Goal: Task Accomplishment & Management: Complete application form

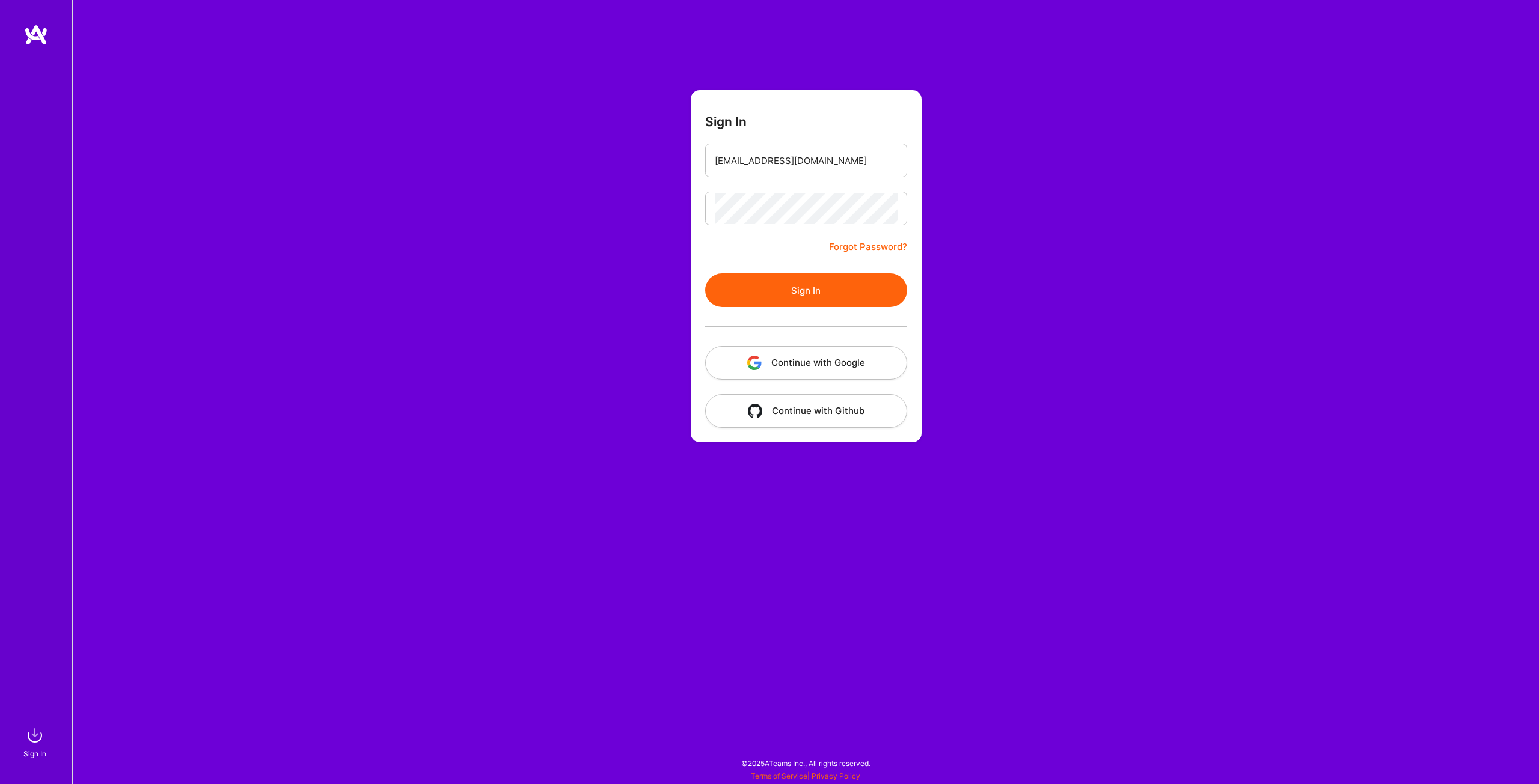
type input "[EMAIL_ADDRESS][DOMAIN_NAME]"
click at [801, 295] on button "Sign In" at bounding box center [806, 290] width 202 height 33
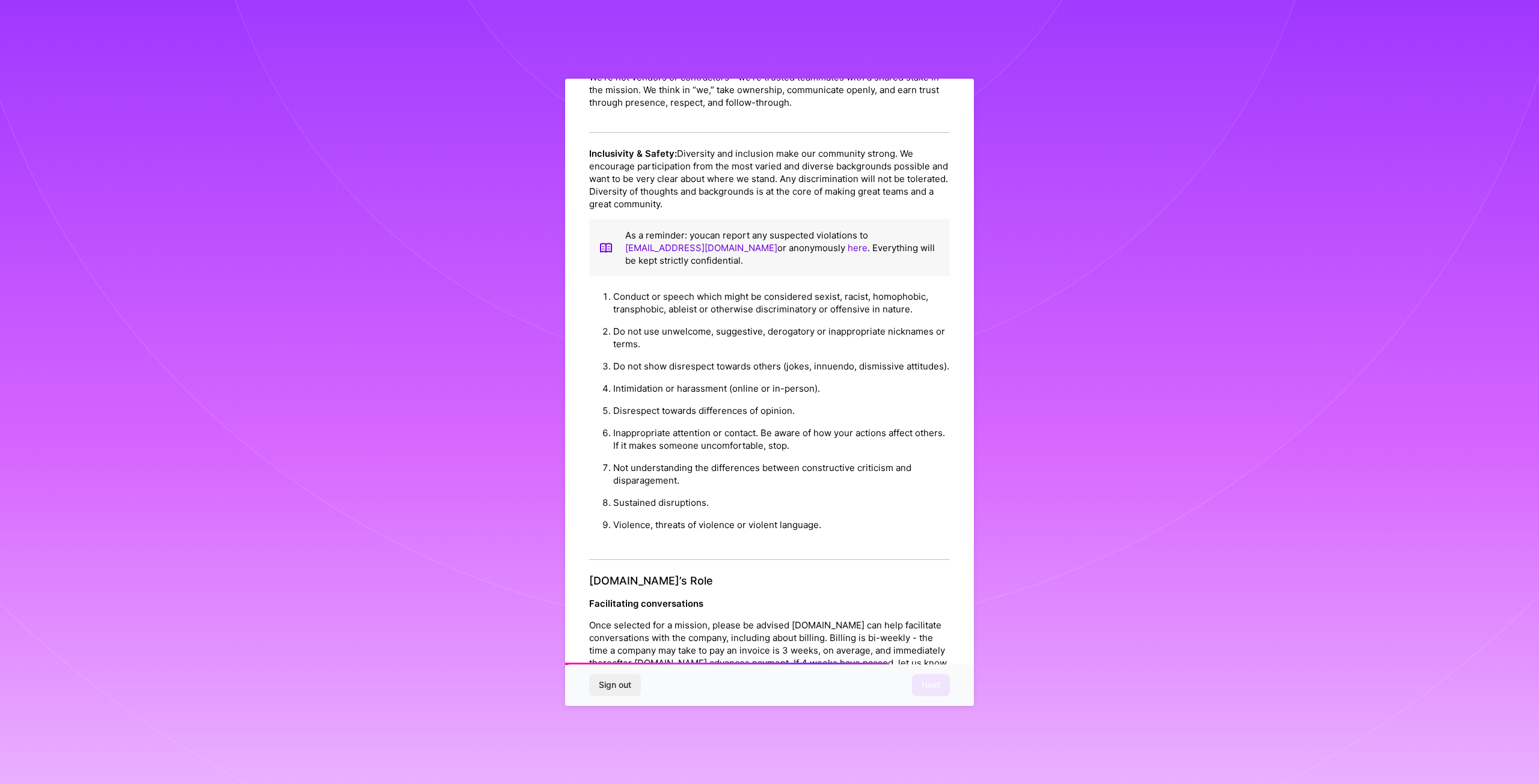
scroll to position [1066, 0]
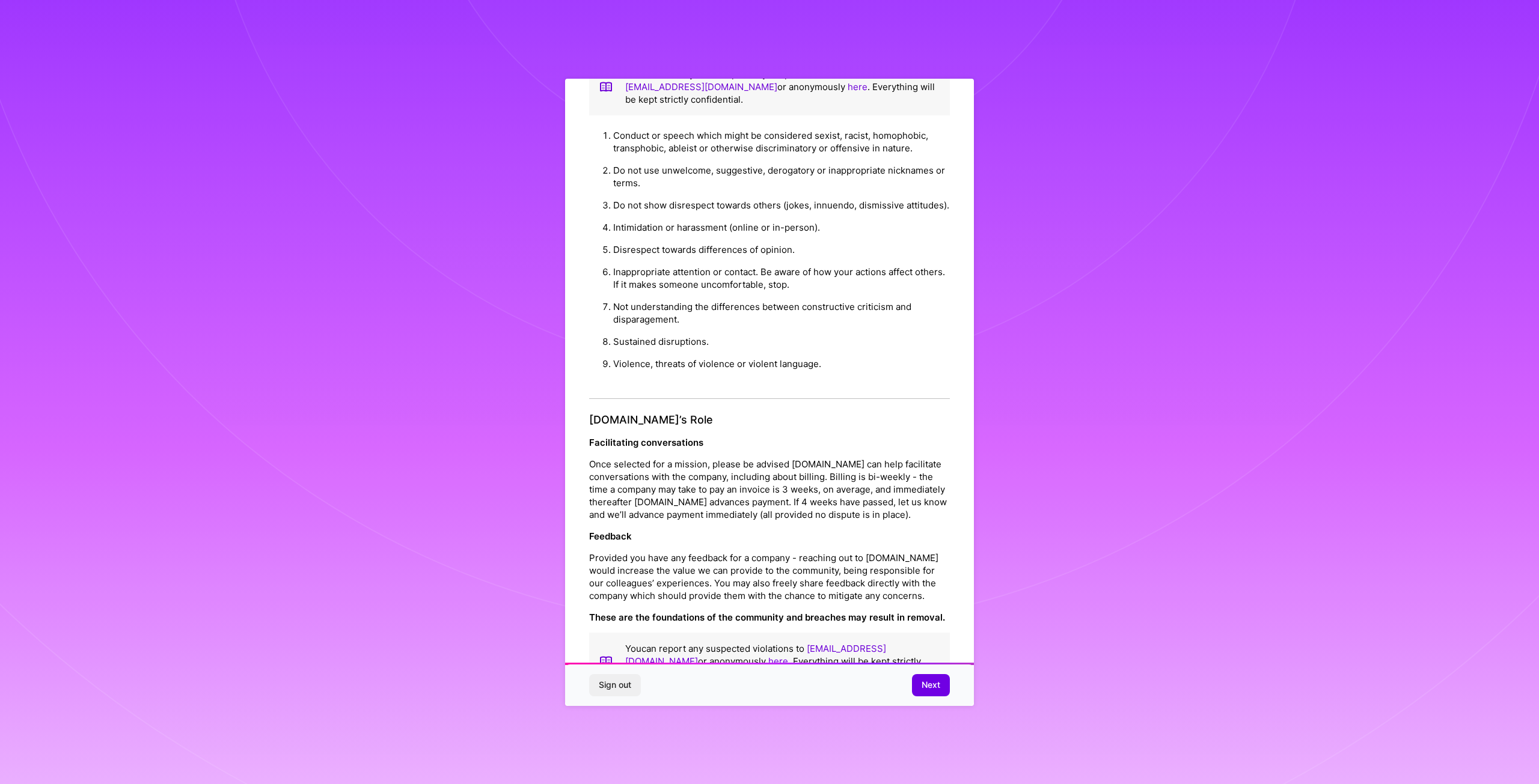
click at [932, 695] on button "Next" at bounding box center [931, 684] width 38 height 21
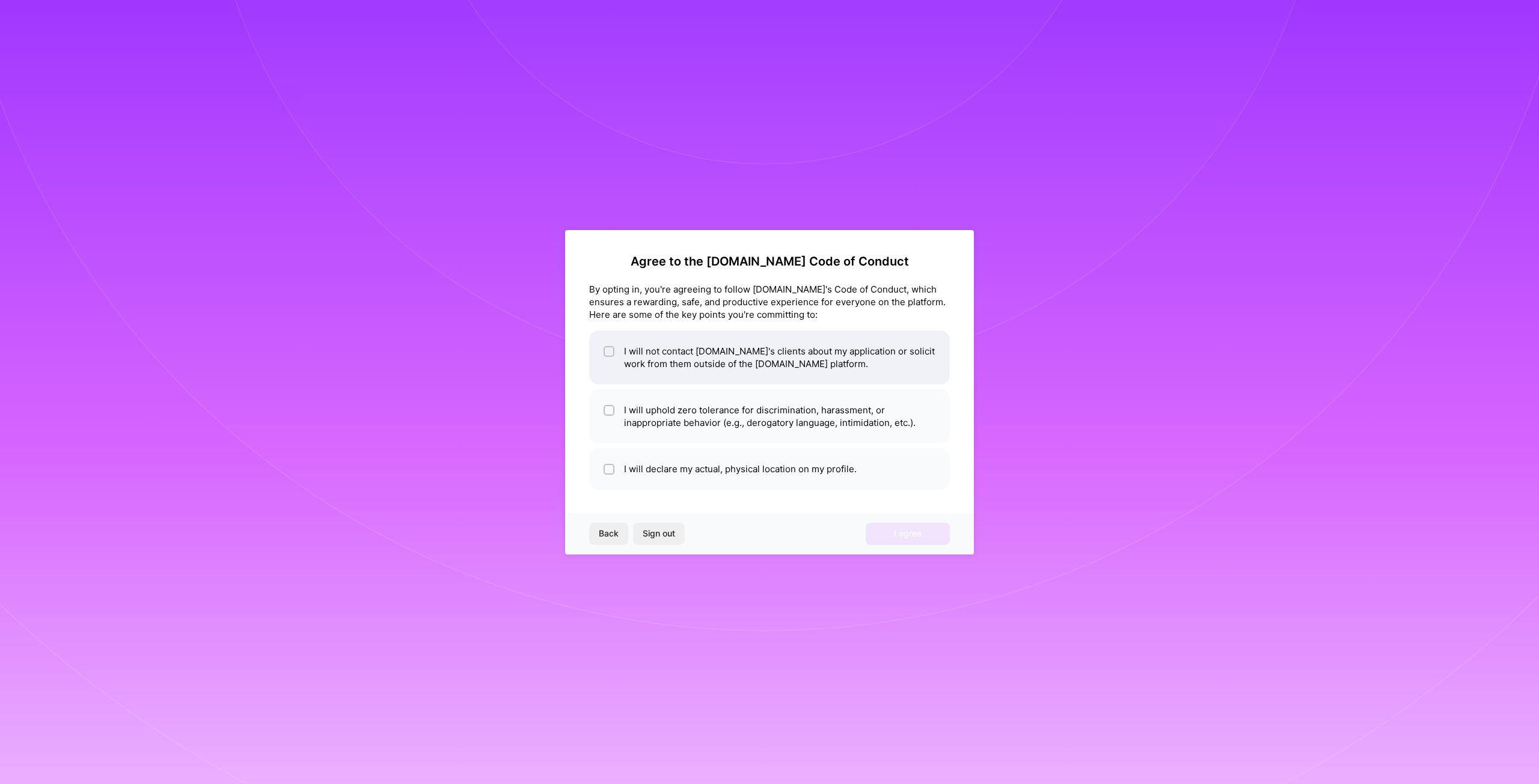
click at [741, 376] on li "I will not contact [DOMAIN_NAME]'s clients about my application or solicit work…" at bounding box center [769, 357] width 360 height 54
checkbox input "true"
click at [734, 420] on li "I will uphold zero tolerance for discrimination, harassment, or inappropriate b…" at bounding box center [769, 417] width 360 height 54
checkbox input "true"
click at [741, 474] on li "I will declare my actual, physical location on my profile." at bounding box center [769, 469] width 360 height 41
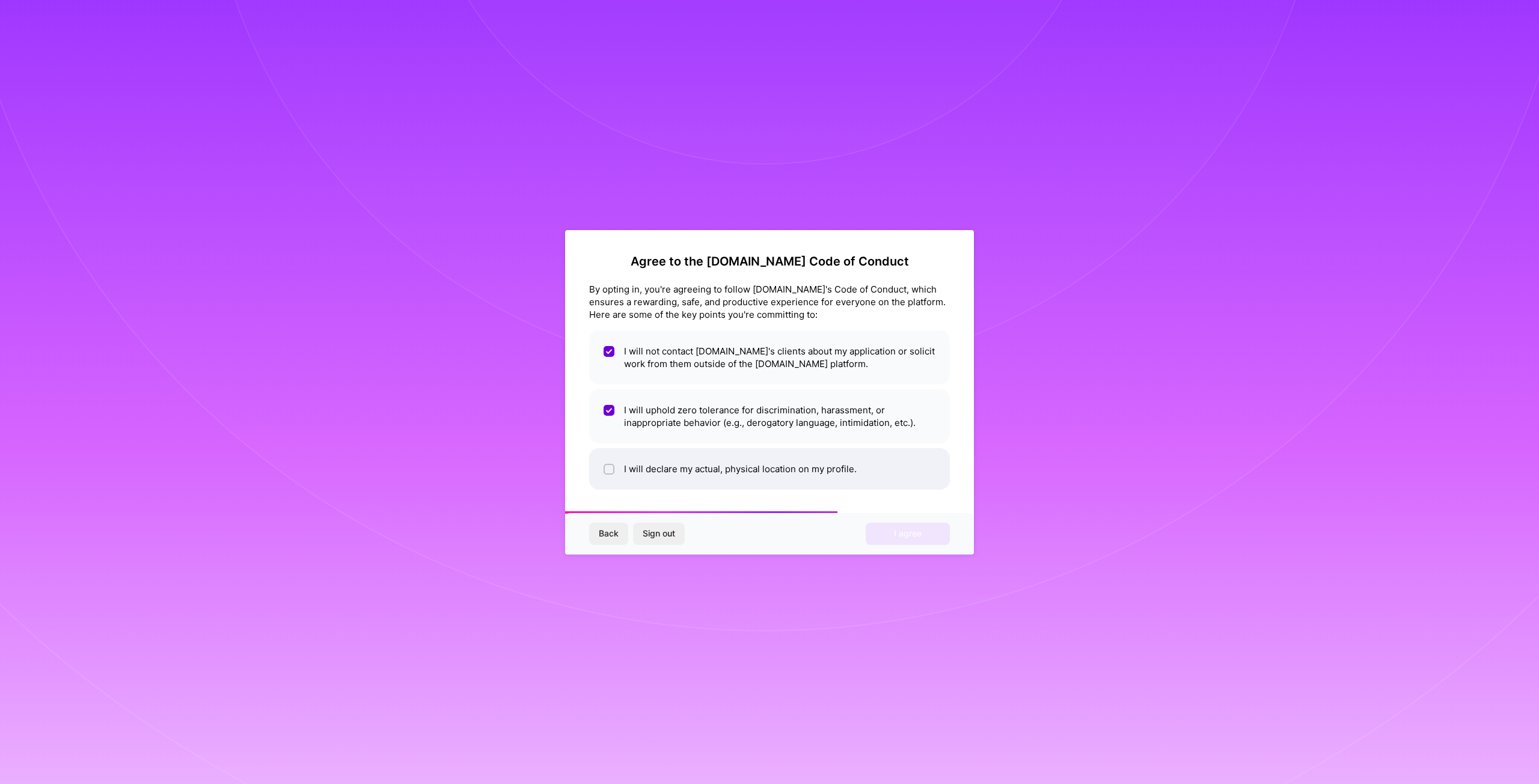
checkbox input "true"
click at [904, 542] on button "I agree" at bounding box center [908, 533] width 84 height 21
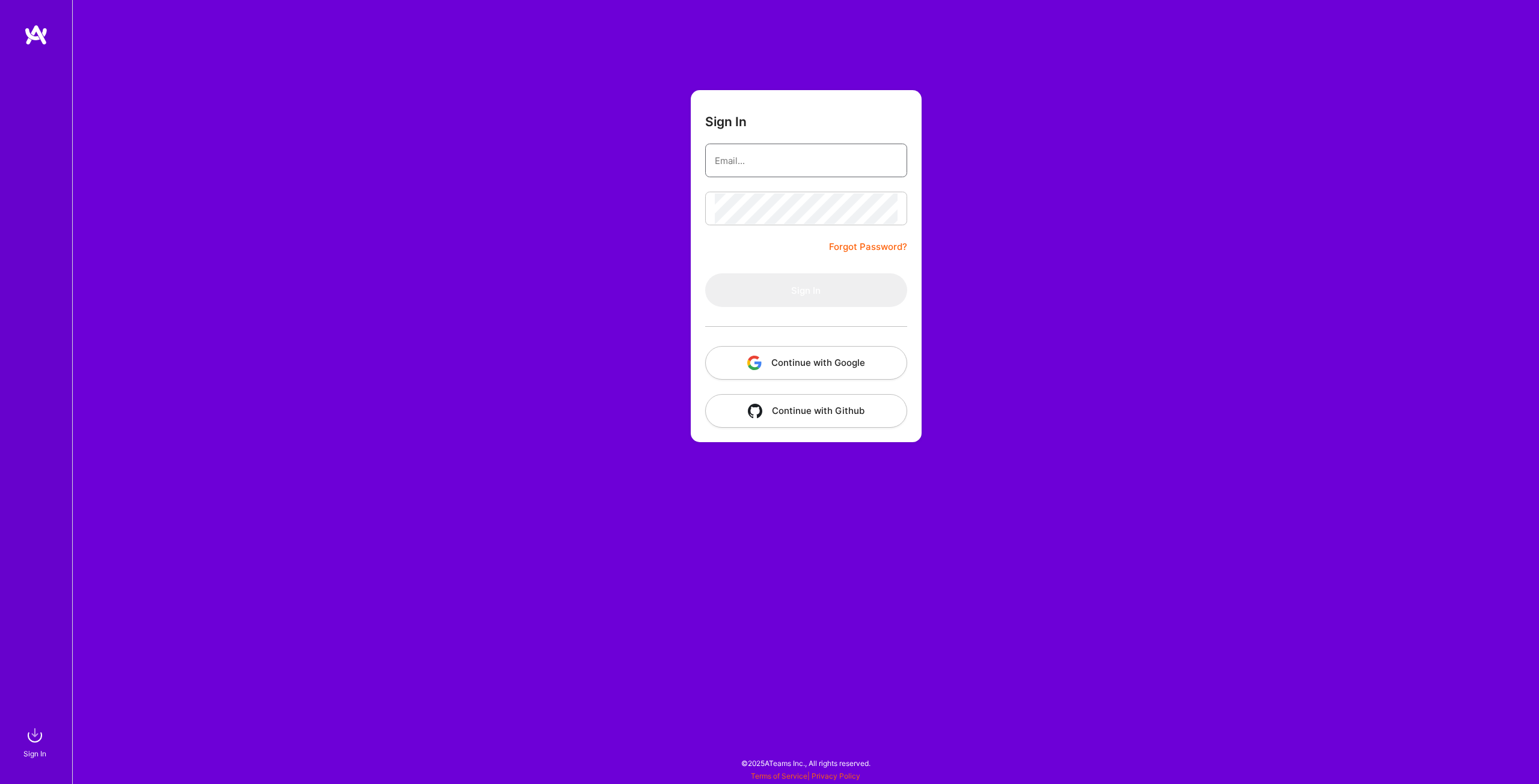
type input "[EMAIL_ADDRESS][DOMAIN_NAME]"
click at [812, 160] on input "[EMAIL_ADDRESS][DOMAIN_NAME]" at bounding box center [806, 161] width 183 height 31
click at [771, 283] on button "Sign In" at bounding box center [806, 290] width 202 height 33
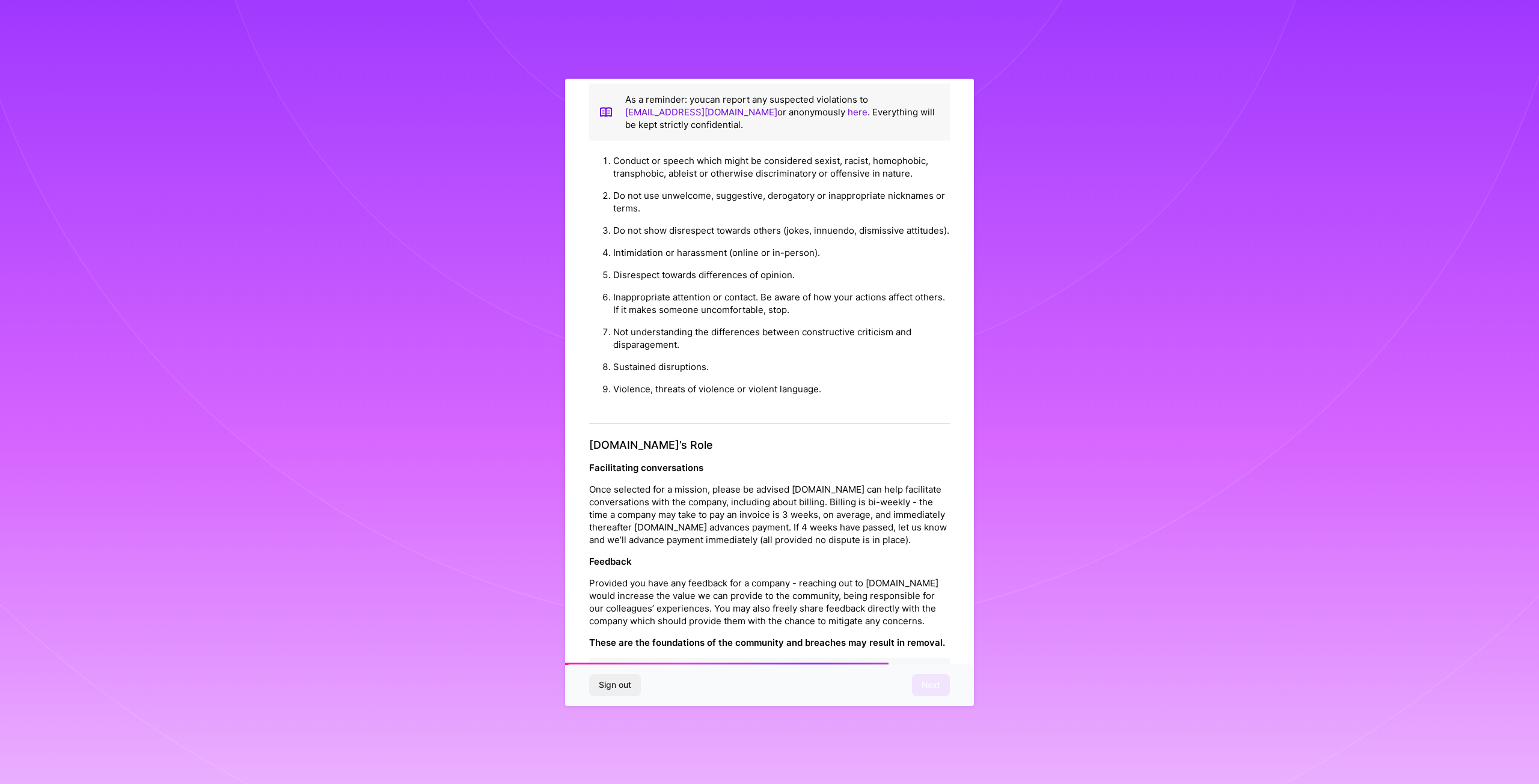
scroll to position [1066, 0]
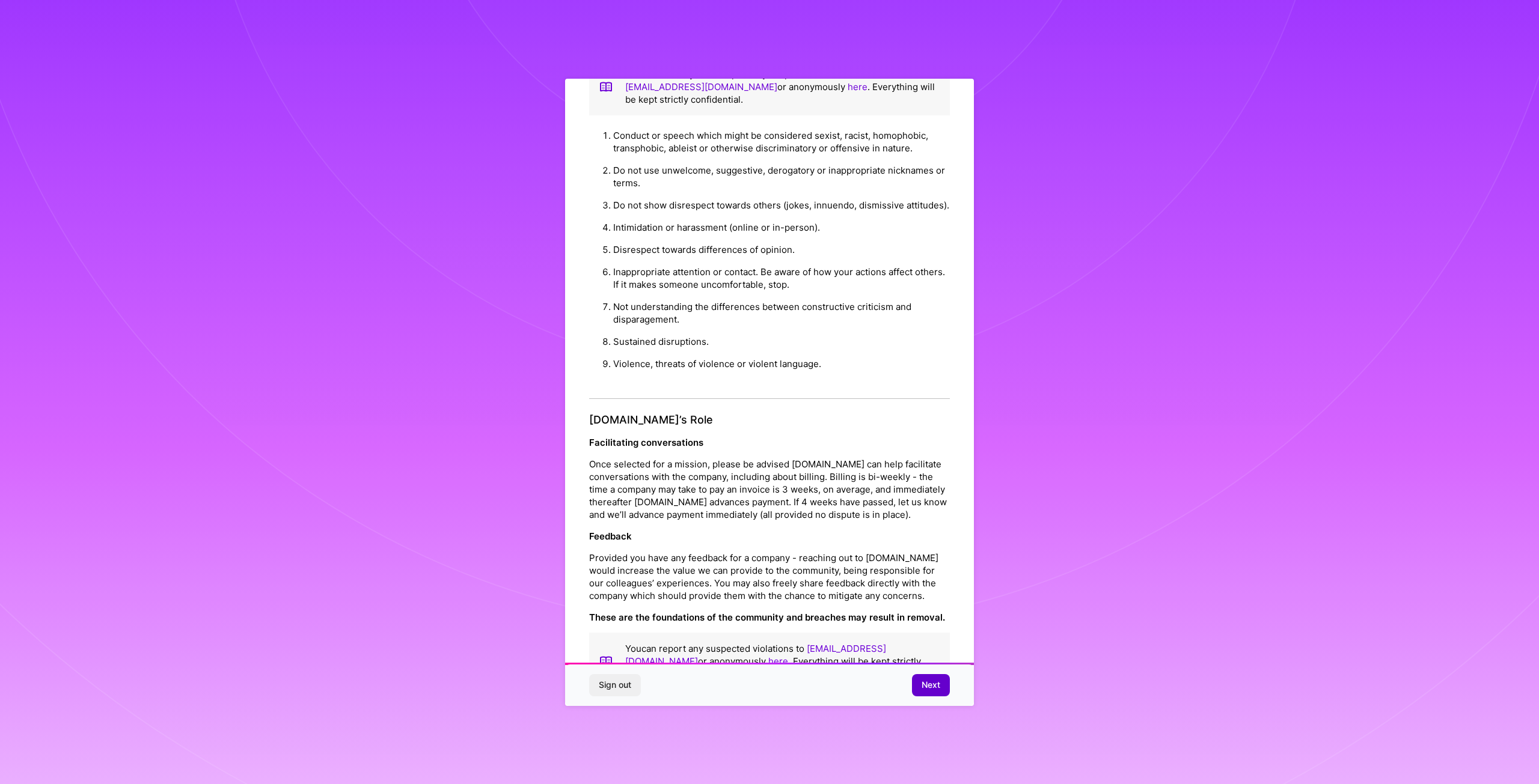
click at [939, 688] on span "Next" at bounding box center [931, 685] width 19 height 12
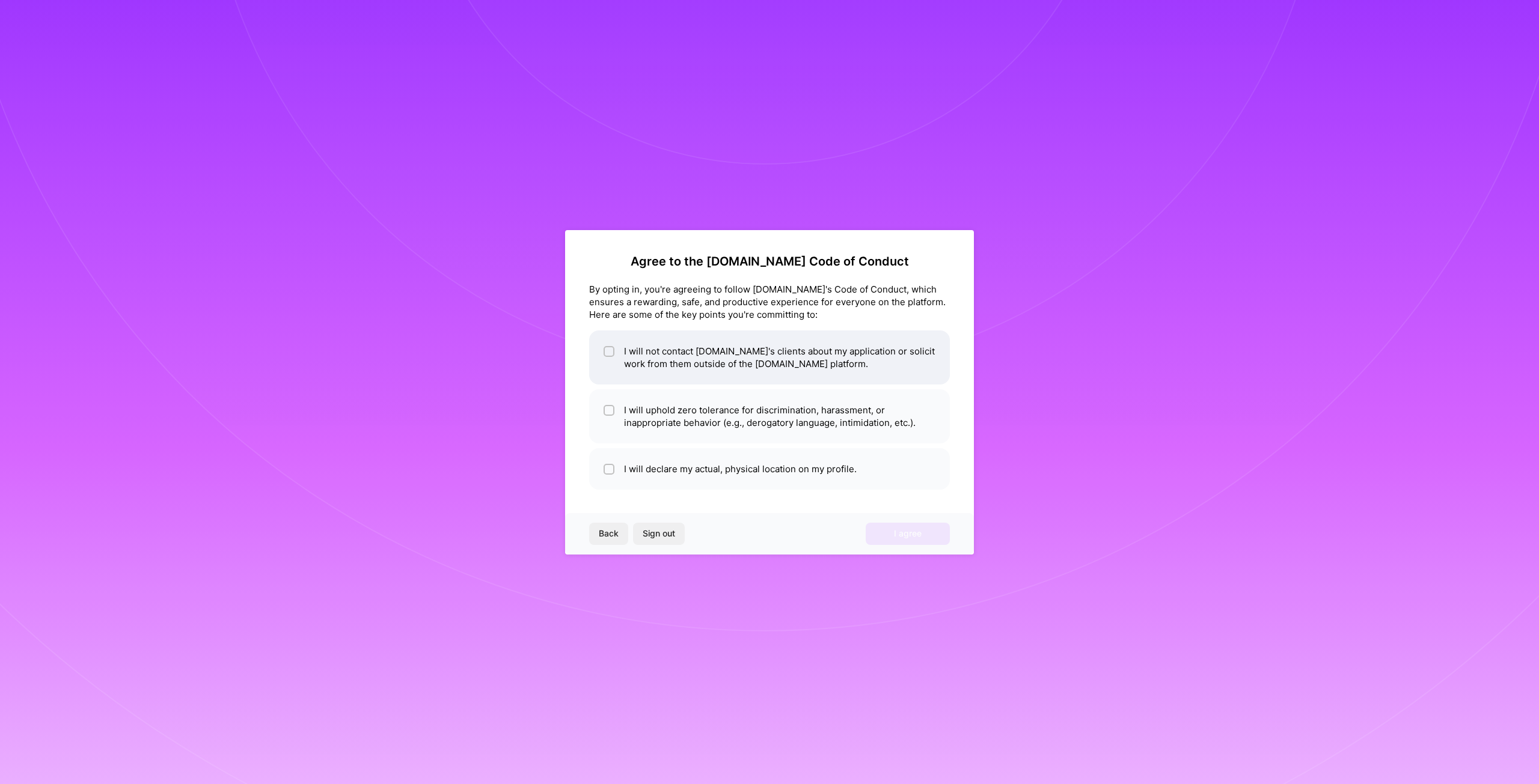
click at [718, 356] on li "I will not contact [DOMAIN_NAME]'s clients about my application or solicit work…" at bounding box center [769, 357] width 360 height 54
checkbox input "true"
click at [740, 413] on li "I will uphold zero tolerance for discrimination, harassment, or inappropriate b…" at bounding box center [769, 417] width 360 height 54
checkbox input "true"
drag, startPoint x: 743, startPoint y: 462, endPoint x: 750, endPoint y: 470, distance: 10.6
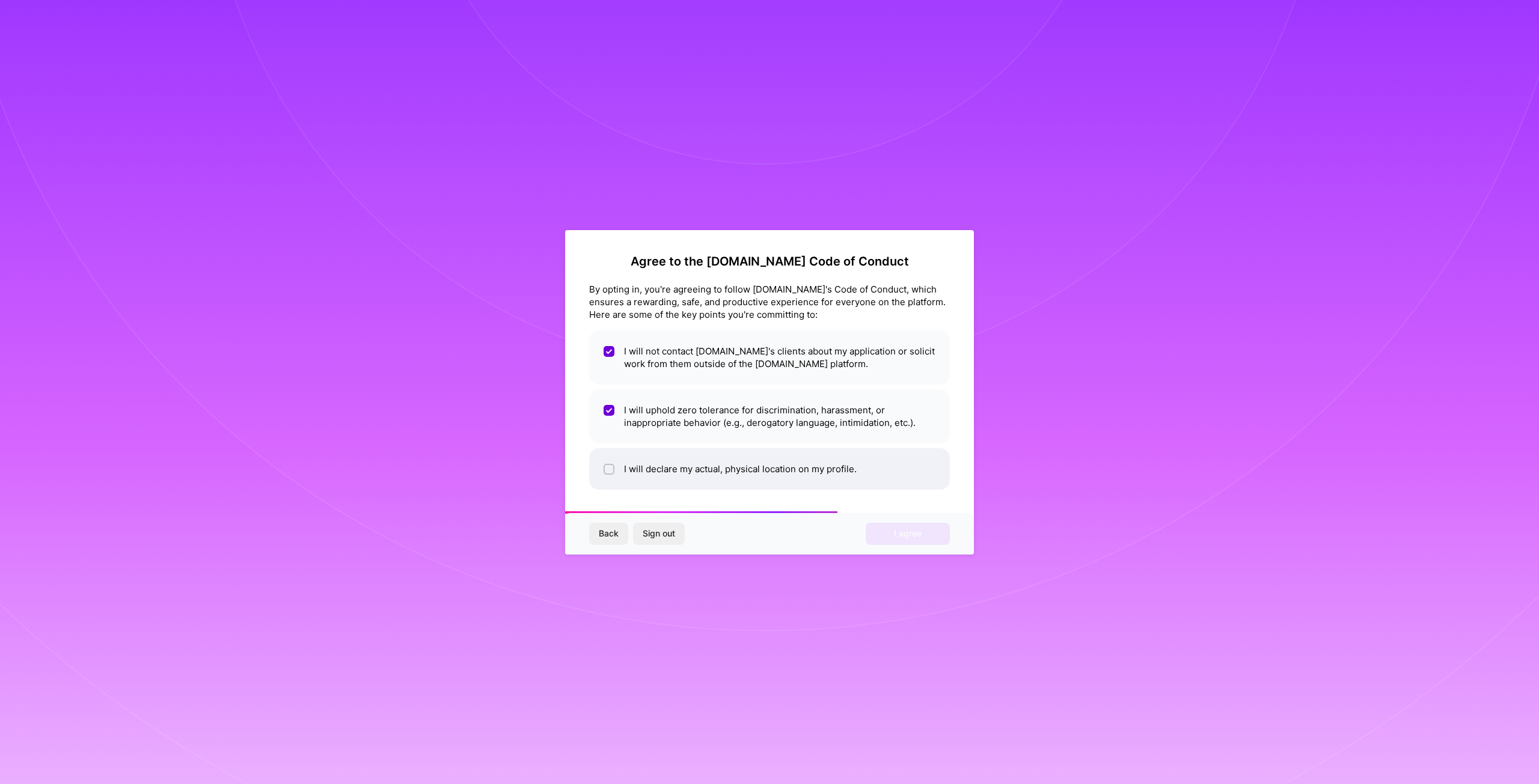
click at [743, 463] on li "I will declare my actual, physical location on my profile." at bounding box center [769, 469] width 360 height 41
checkbox input "true"
click at [909, 542] on button "I agree" at bounding box center [908, 533] width 84 height 21
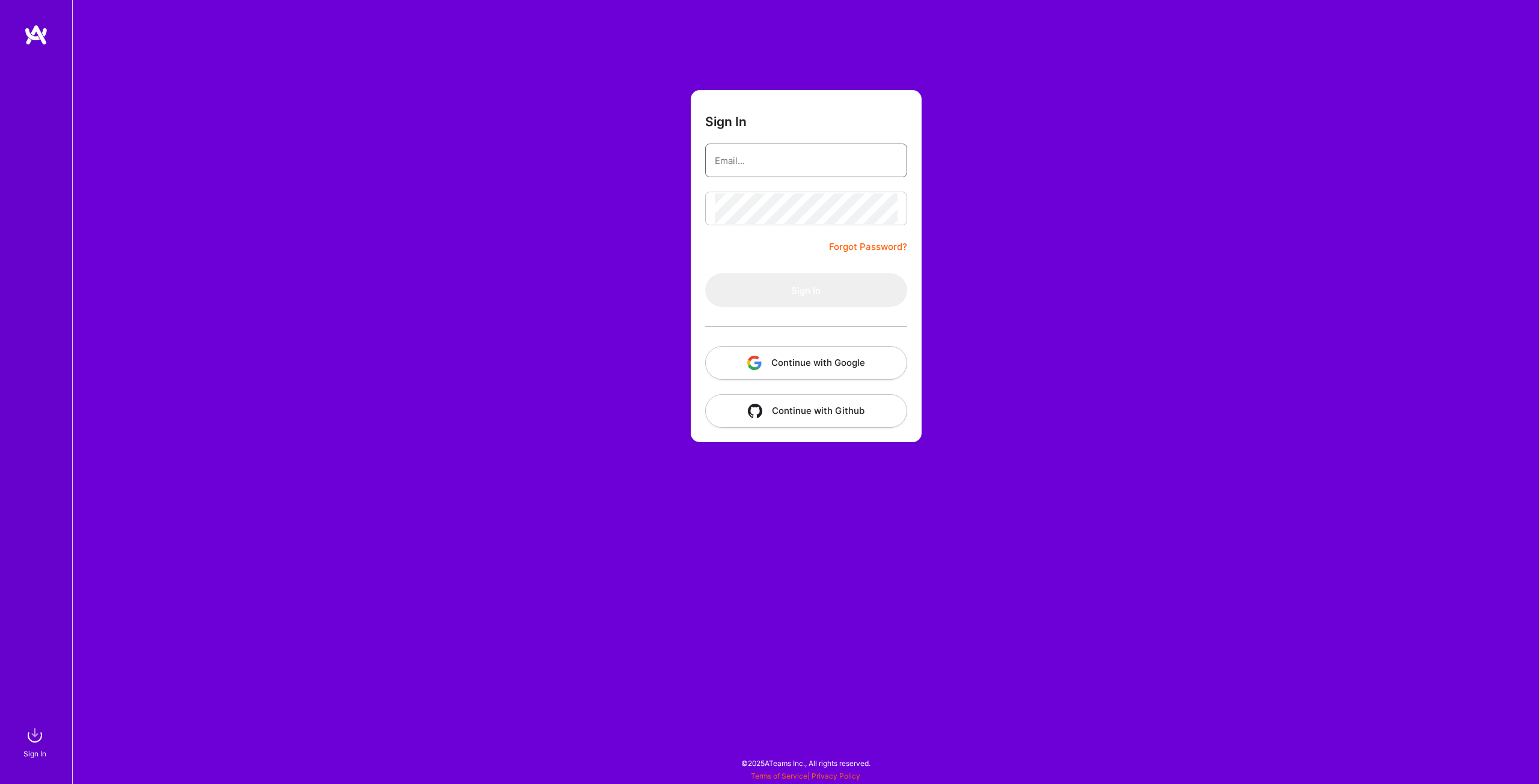
type input "[EMAIL_ADDRESS][DOMAIN_NAME]"
click at [846, 298] on button "Sign In" at bounding box center [806, 290] width 202 height 33
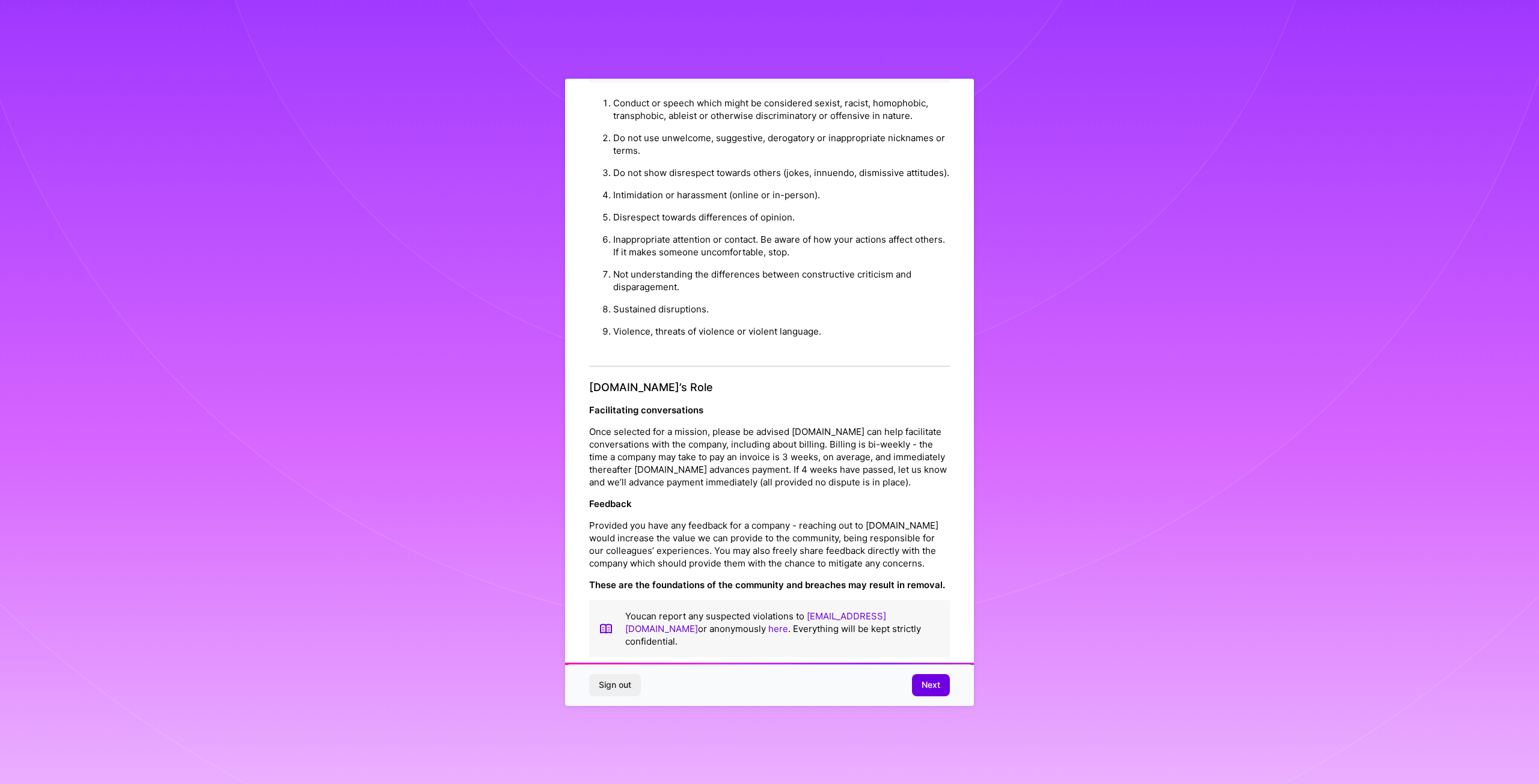
scroll to position [48, 0]
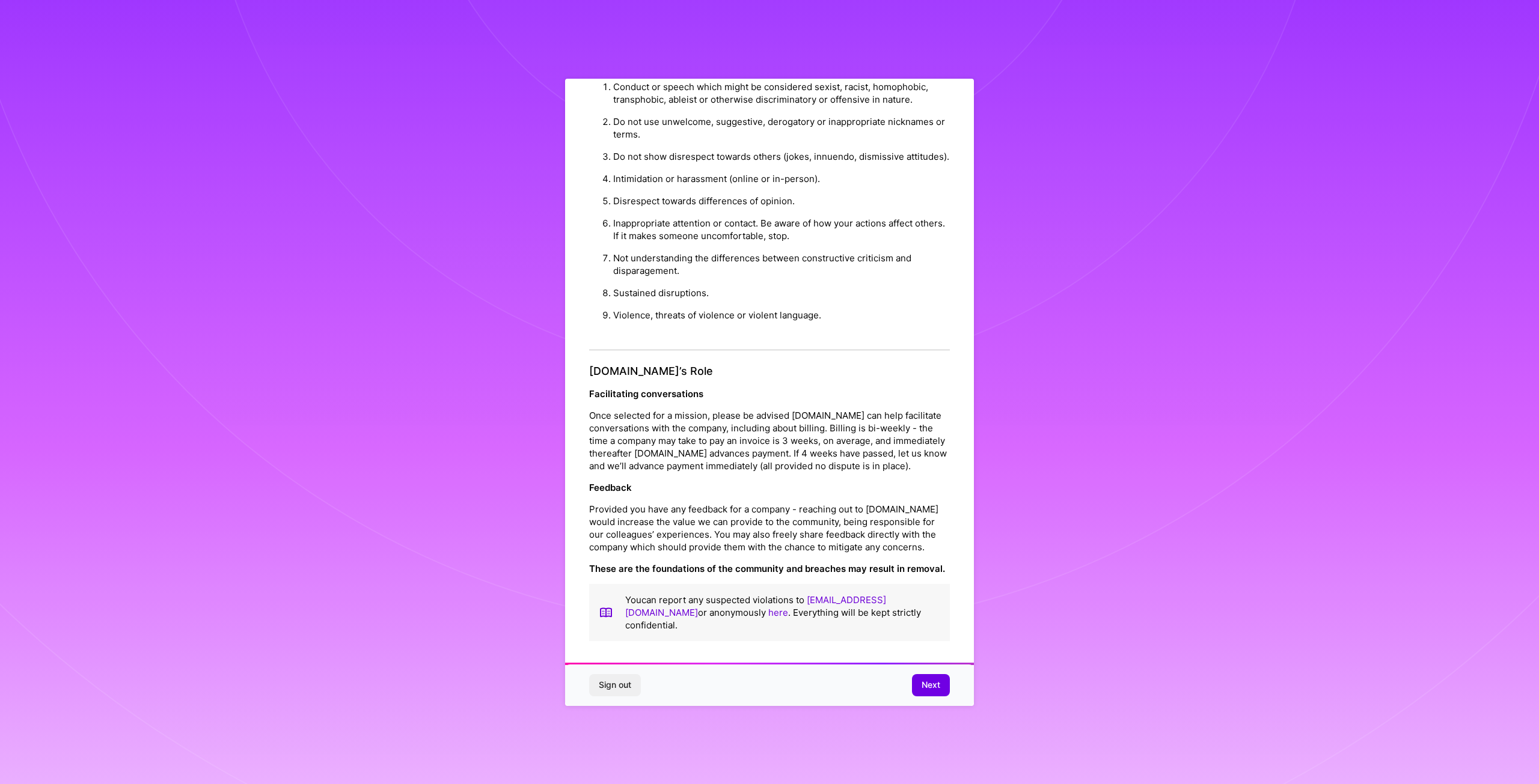
click at [916, 681] on button "Next" at bounding box center [931, 684] width 38 height 21
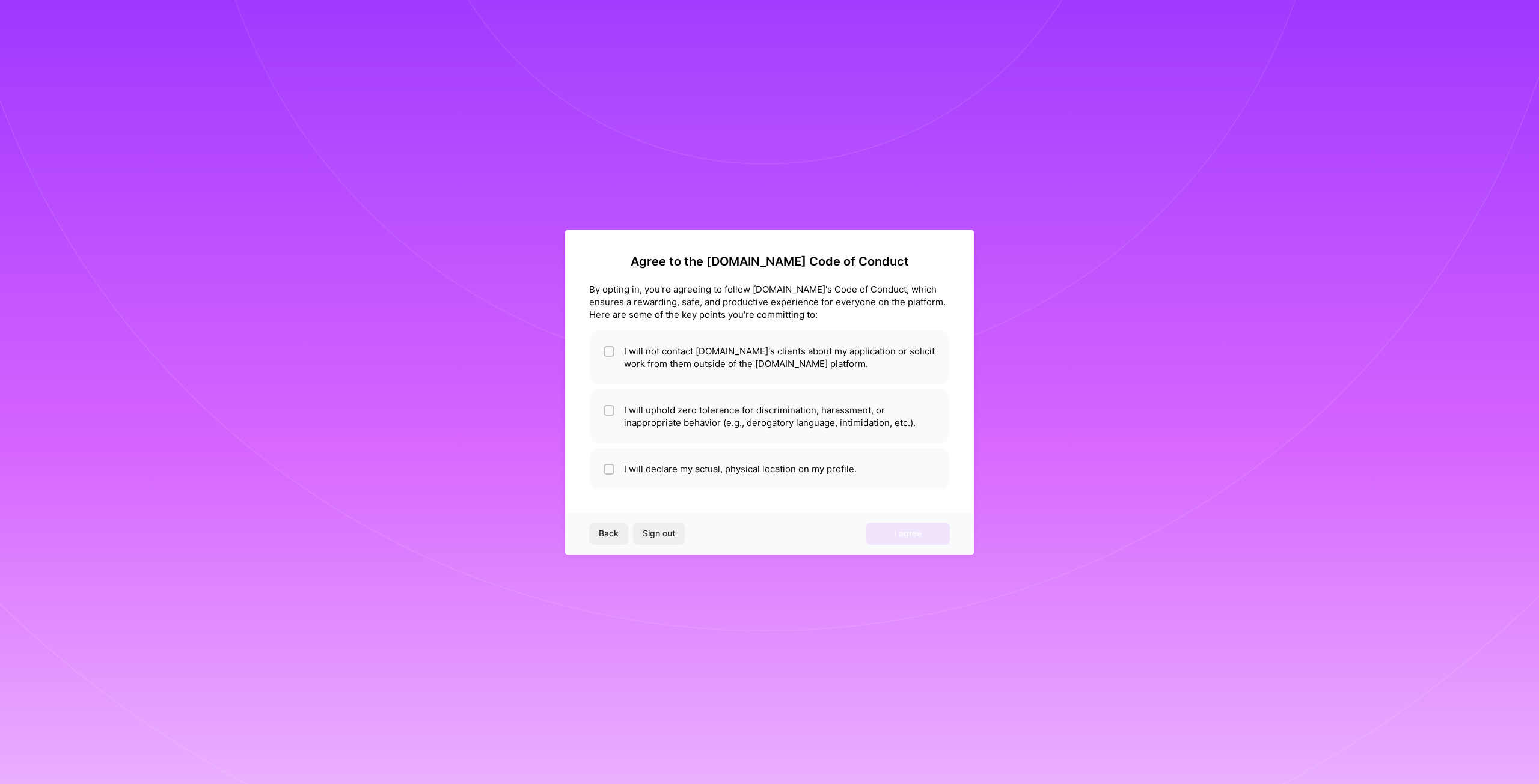
scroll to position [0, 0]
click at [745, 348] on li "I will not contact [DOMAIN_NAME]'s clients about my application or solicit work…" at bounding box center [769, 357] width 360 height 54
checkbox input "true"
click at [762, 409] on li "I will uphold zero tolerance for discrimination, harassment, or inappropriate b…" at bounding box center [769, 417] width 360 height 54
checkbox input "true"
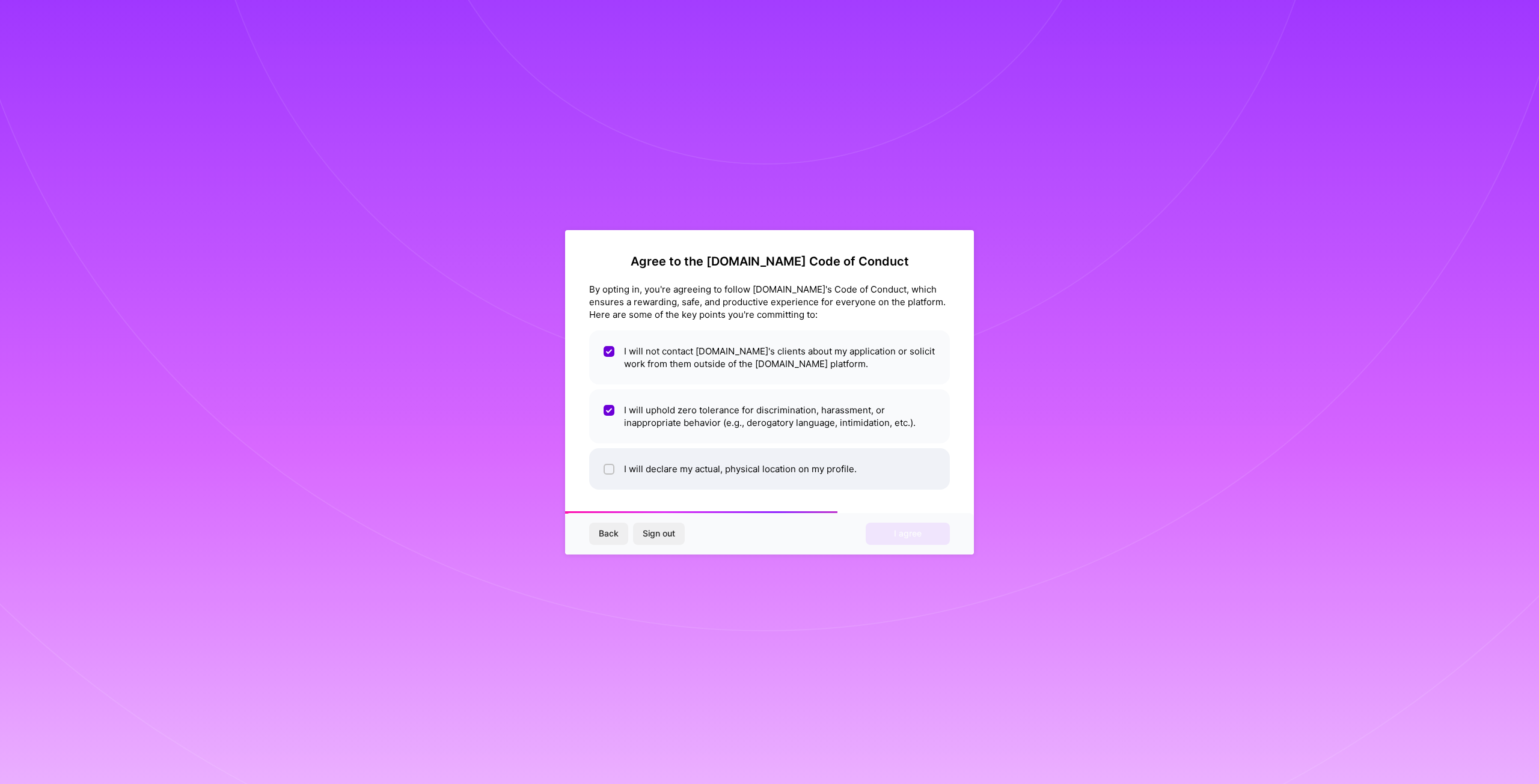
drag, startPoint x: 771, startPoint y: 479, endPoint x: 780, endPoint y: 484, distance: 10.3
click at [771, 479] on li "I will declare my actual, physical location on my profile." at bounding box center [769, 469] width 360 height 41
checkbox input "true"
click at [876, 522] on div "Back Sign out I agree" at bounding box center [769, 534] width 409 height 41
click at [880, 527] on button "I agree" at bounding box center [908, 533] width 84 height 21
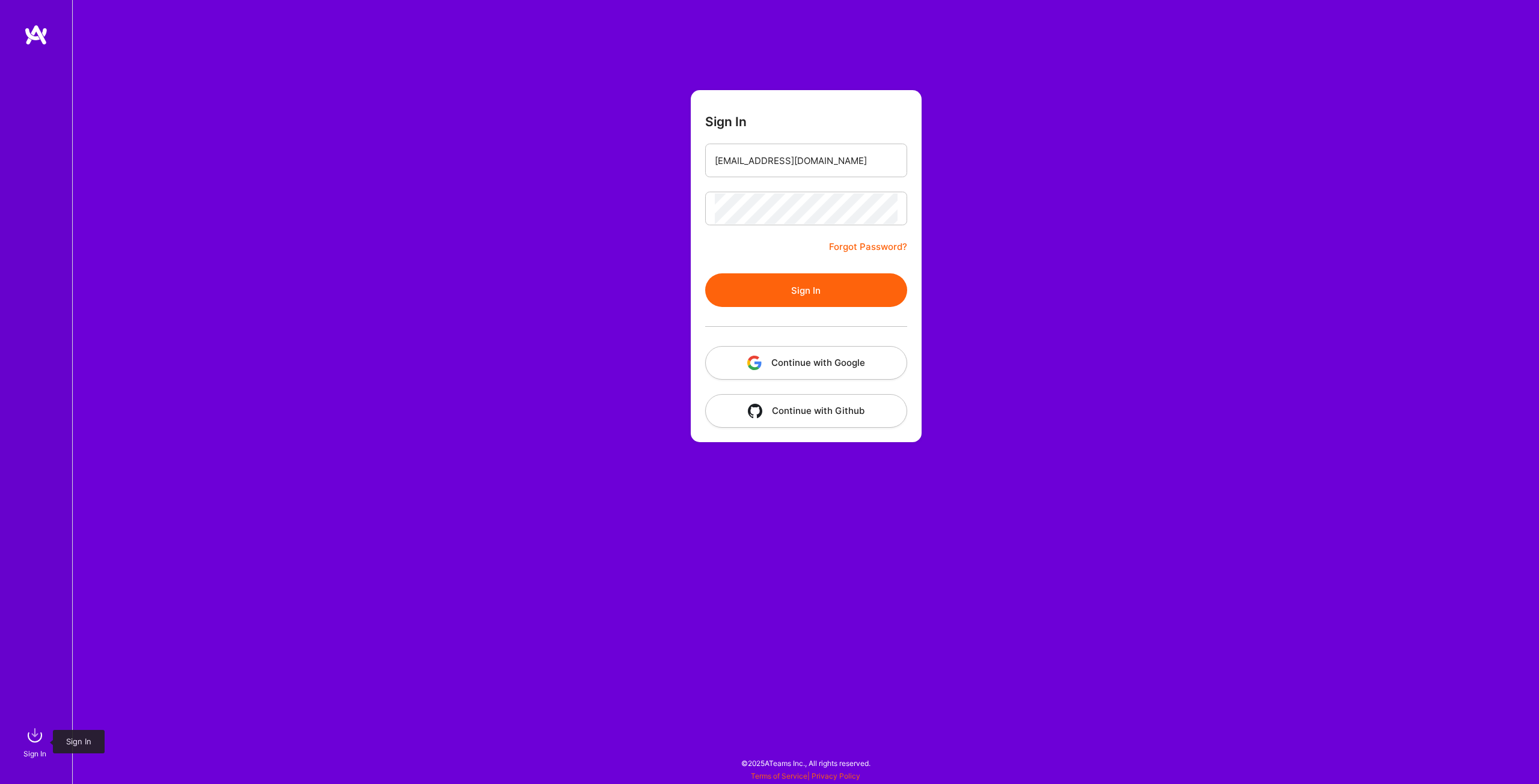
click at [29, 739] on img at bounding box center [35, 736] width 24 height 24
click at [333, 81] on div "Sign In karim.abdelgwad99@gmail.com Forgot Password? Sign In Continue with Goog…" at bounding box center [806, 392] width 1467 height 784
